Goal: Task Accomplishment & Management: Use online tool/utility

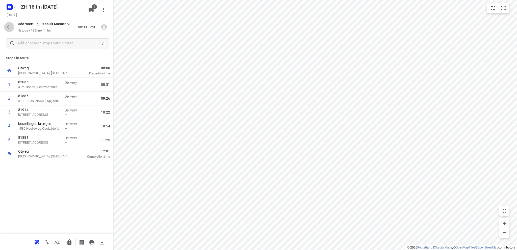
click at [8, 26] on icon "button" at bounding box center [9, 27] width 6 height 6
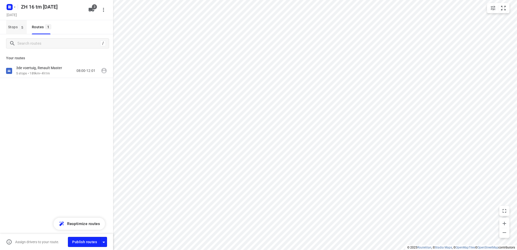
click at [13, 27] on span "Stops 5" at bounding box center [17, 27] width 19 height 6
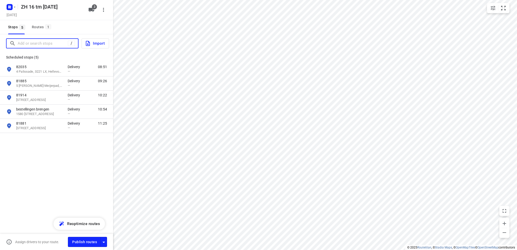
click at [26, 42] on input "Add or search stops" at bounding box center [43, 44] width 50 height 8
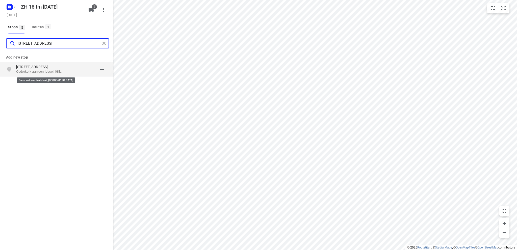
type input "[STREET_ADDRESS]"
click at [33, 69] on p "[STREET_ADDRESS]" at bounding box center [39, 66] width 46 height 5
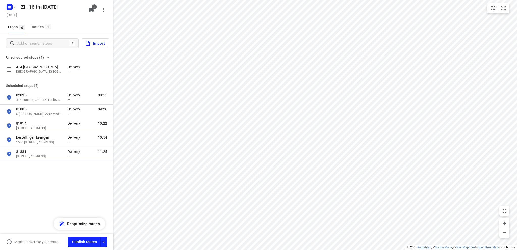
click at [34, 69] on p "414 [GEOGRAPHIC_DATA]" at bounding box center [39, 66] width 46 height 5
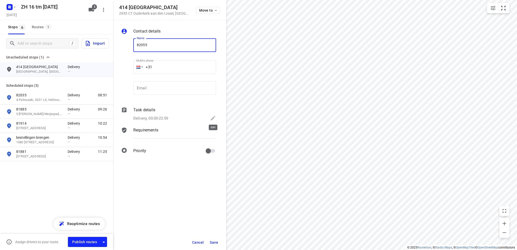
type input "82055"
click at [212, 116] on icon at bounding box center [213, 118] width 6 height 6
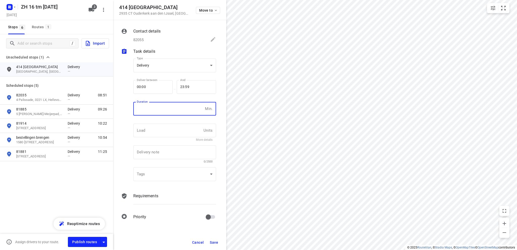
click at [163, 111] on input "number" at bounding box center [168, 109] width 70 height 14
type input "10"
click at [215, 242] on span "Save" at bounding box center [214, 243] width 8 height 4
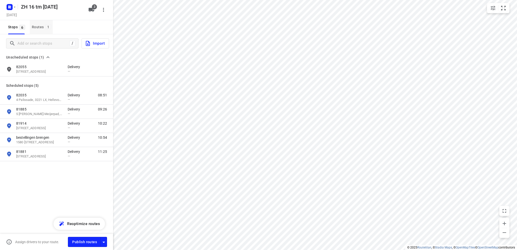
click at [35, 25] on div "Routes 1" at bounding box center [42, 27] width 21 height 6
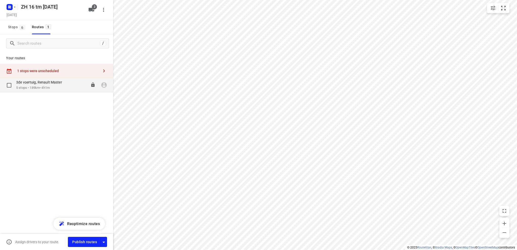
click at [36, 88] on p "5 stops • 189km • 4h1m" at bounding box center [41, 88] width 51 height 5
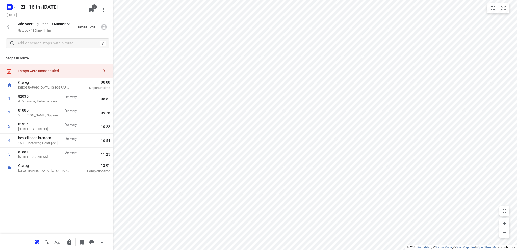
click at [48, 72] on div "1 stops were unscheduled" at bounding box center [58, 71] width 82 height 4
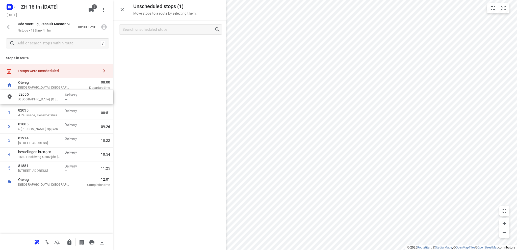
drag, startPoint x: 160, startPoint y: 46, endPoint x: 46, endPoint y: 98, distance: 125.4
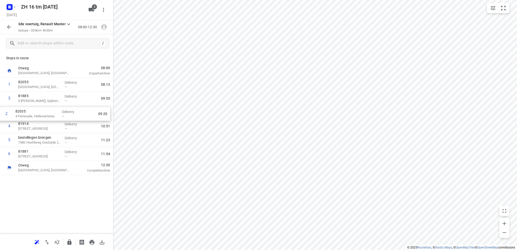
drag, startPoint x: 51, startPoint y: 100, endPoint x: 47, endPoint y: 116, distance: 16.2
click at [47, 116] on div "1 82055 414 [GEOGRAPHIC_DATA] Delivery — 08:13 2 82035 4 [GEOGRAPHIC_DATA], [GE…" at bounding box center [56, 119] width 113 height 83
drag, startPoint x: 48, startPoint y: 116, endPoint x: 48, endPoint y: 102, distance: 13.9
click at [48, 102] on div "1 82055 414 [GEOGRAPHIC_DATA] Delivery — 08:13 2 81885 5 [PERSON_NAME]-Meijerpa…" at bounding box center [56, 119] width 113 height 83
